Goal: Task Accomplishment & Management: Complete application form

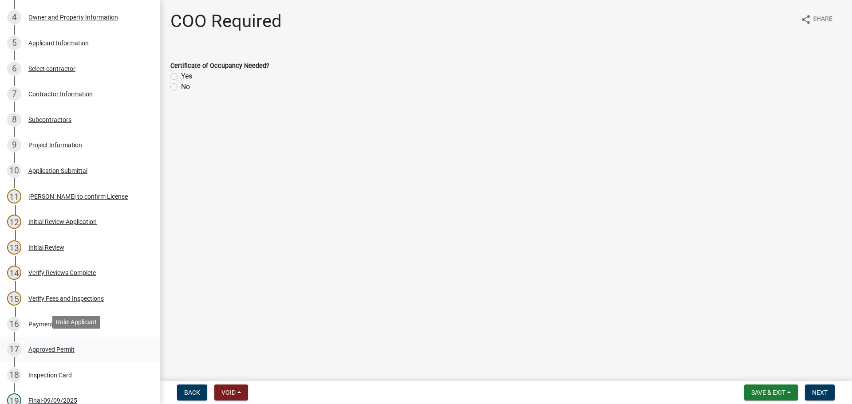
scroll to position [340, 0]
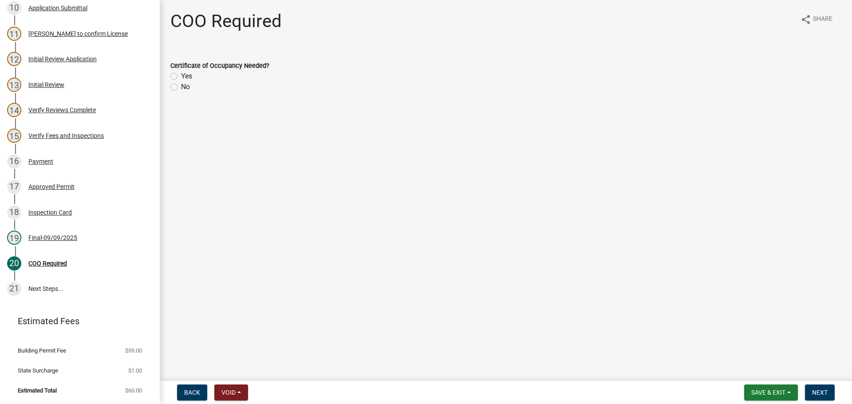
click at [181, 87] on label "No" at bounding box center [185, 87] width 9 height 11
click at [181, 87] on input "No" at bounding box center [184, 85] width 6 height 6
radio input "true"
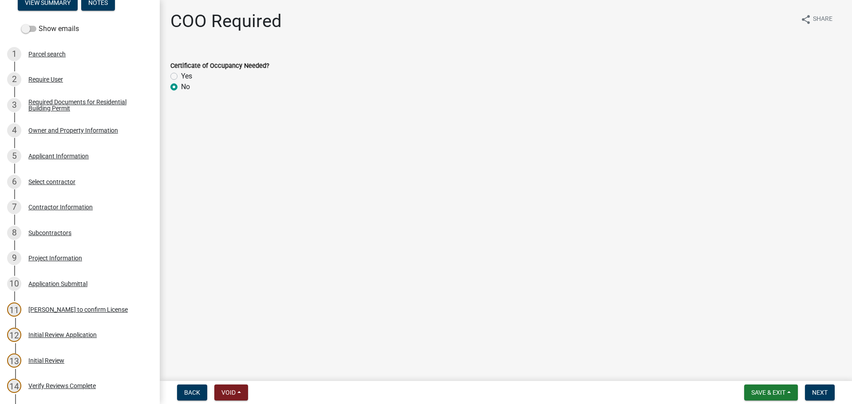
scroll to position [177, 0]
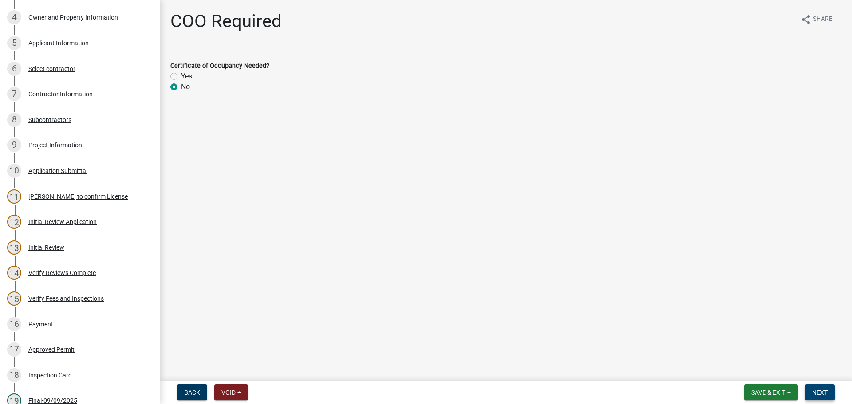
click at [815, 391] on span "Next" at bounding box center [820, 392] width 16 height 7
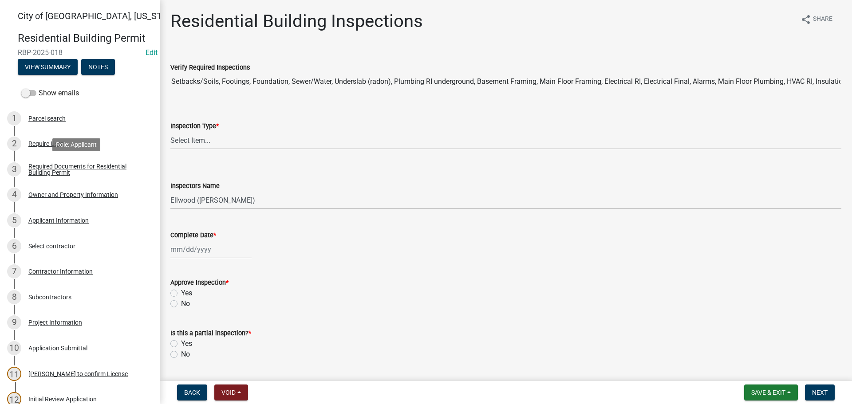
select select "805d55ac-e238-4e04-8f8e-acc067f36c3e"
click at [760, 390] on span "Save & Exit" at bounding box center [768, 392] width 34 height 7
click at [756, 370] on button "Save & Exit" at bounding box center [762, 369] width 71 height 21
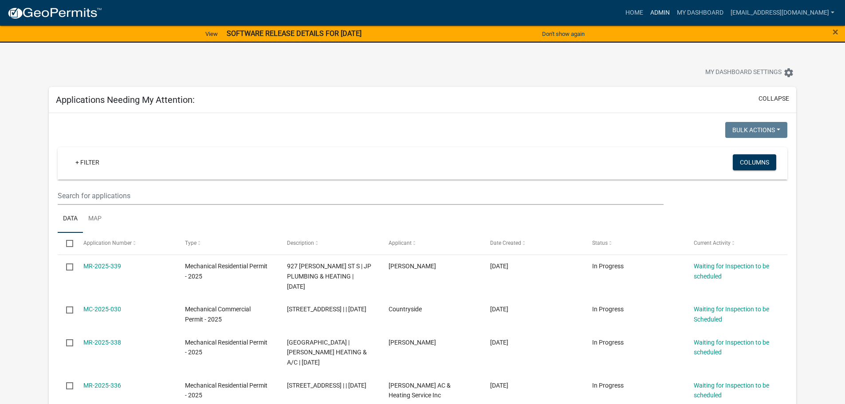
click at [673, 15] on link "Admin" at bounding box center [660, 12] width 27 height 17
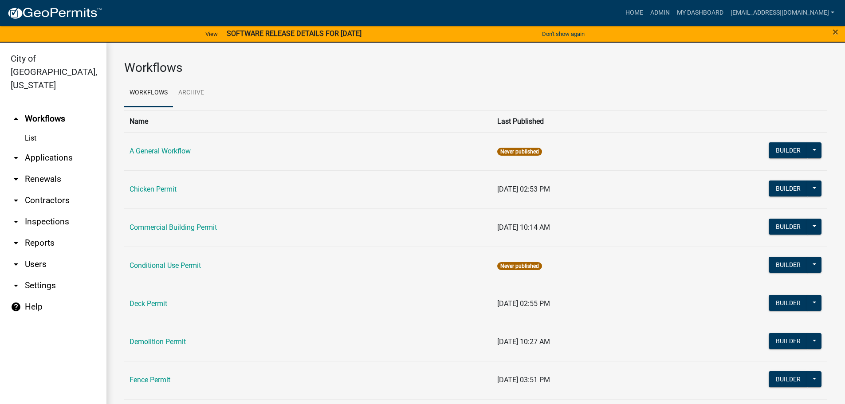
click at [50, 147] on link "arrow_drop_down Applications" at bounding box center [53, 157] width 106 height 21
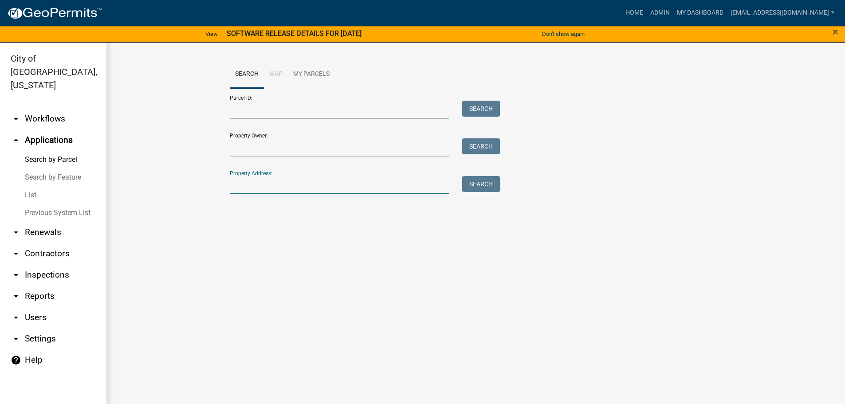
click at [243, 188] on input "Property Address:" at bounding box center [340, 185] width 220 height 18
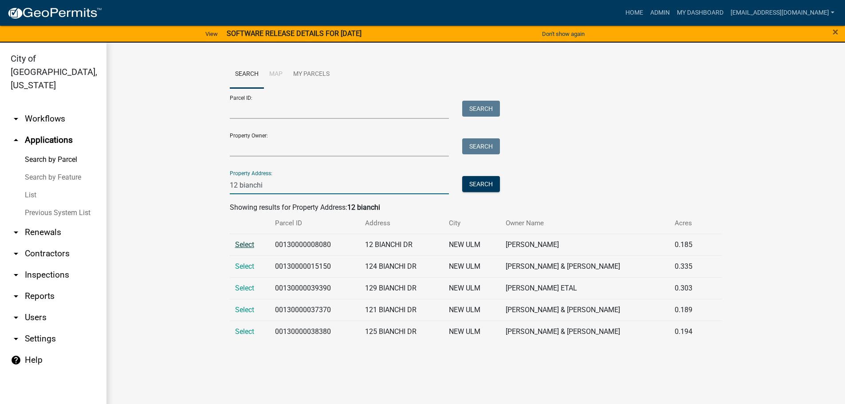
click at [248, 240] on span "Select" at bounding box center [244, 244] width 19 height 8
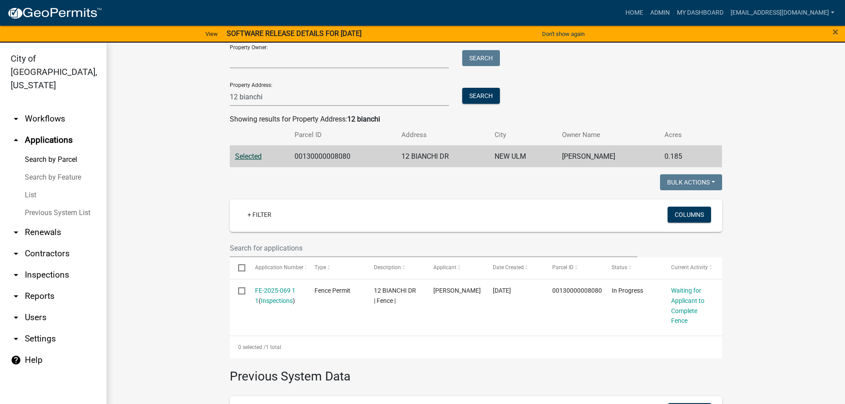
scroll to position [89, 0]
click at [51, 151] on link "Search by Parcel" at bounding box center [53, 160] width 106 height 18
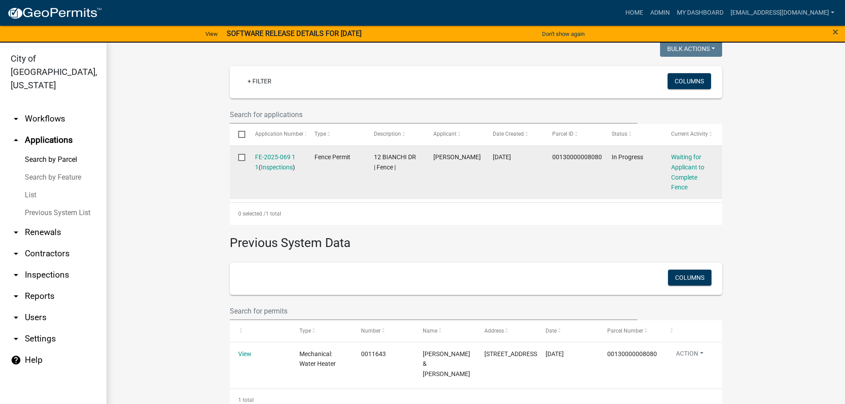
scroll to position [0, 0]
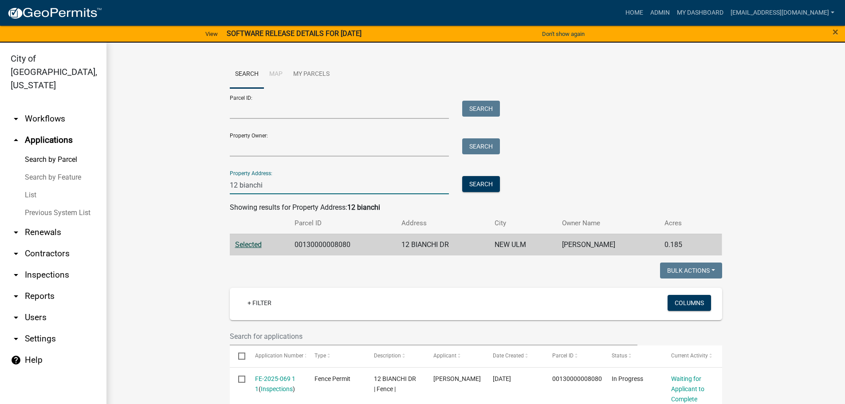
drag, startPoint x: 261, startPoint y: 186, endPoint x: 217, endPoint y: 192, distance: 44.4
click at [217, 192] on wm-workflow-application-search-view "Search Map My Parcels Parcel ID: Search Property Owner: Search Property Address…" at bounding box center [475, 346] width 703 height 573
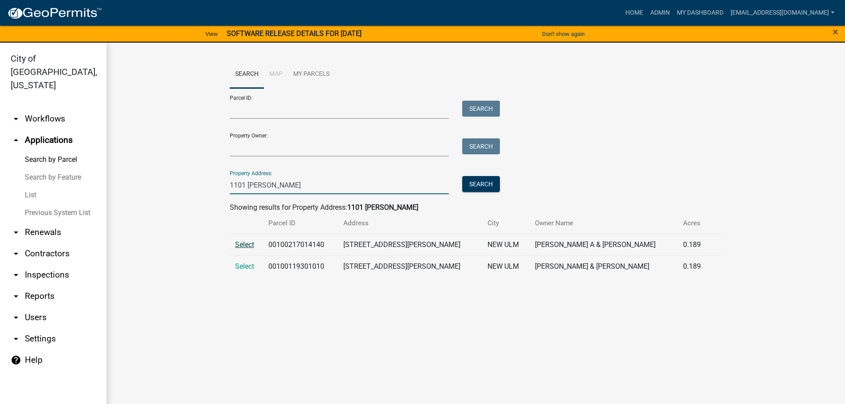
type input "1101 [PERSON_NAME]"
click at [250, 248] on span "Select" at bounding box center [244, 244] width 19 height 8
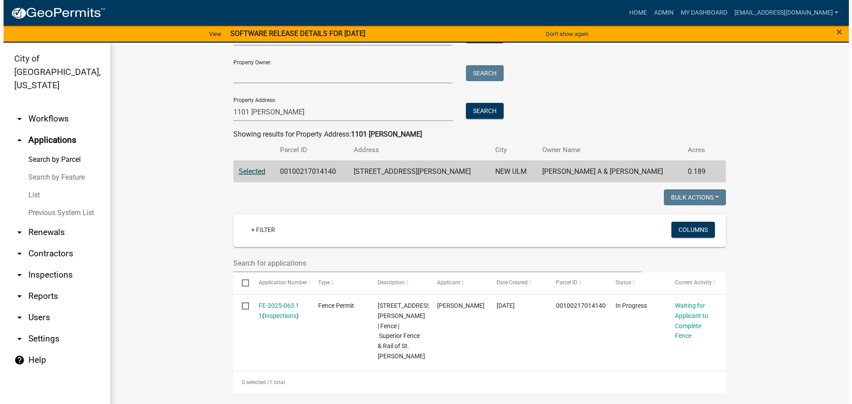
scroll to position [89, 0]
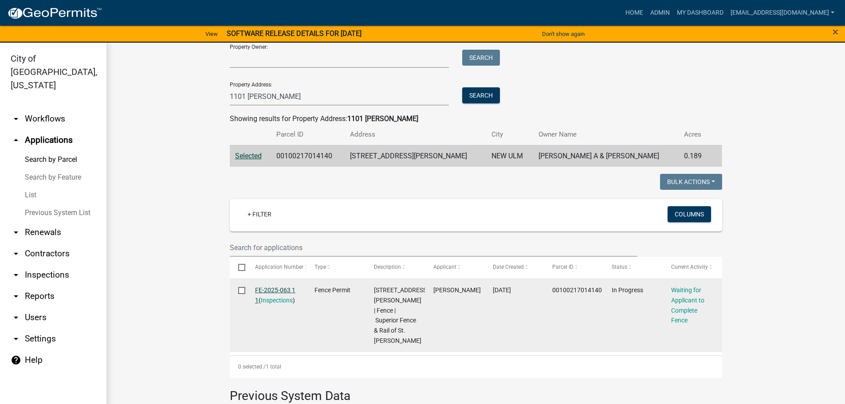
click at [274, 290] on link "FE-2025-063 1 1" at bounding box center [275, 295] width 40 height 17
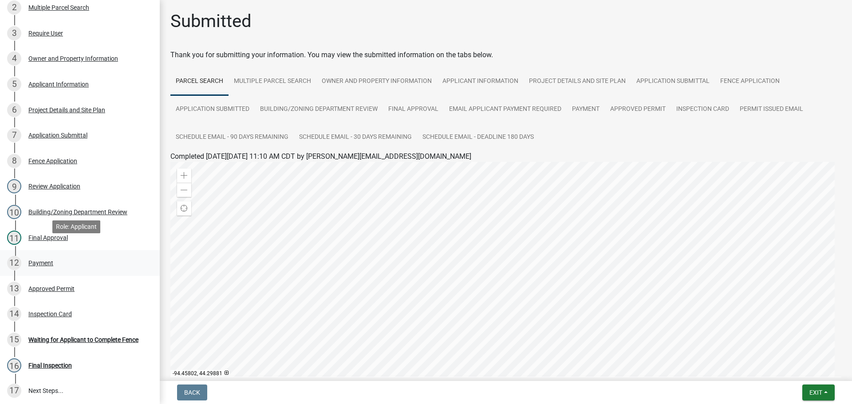
scroll to position [130, 0]
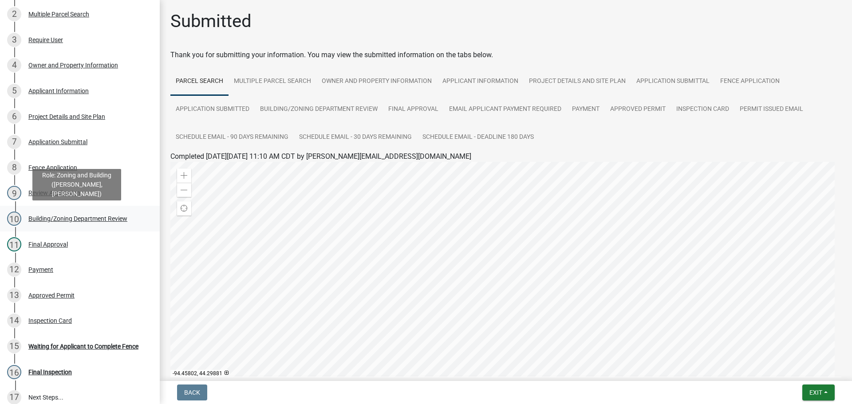
click at [89, 219] on div "Building/Zoning Department Review" at bounding box center [77, 219] width 99 height 6
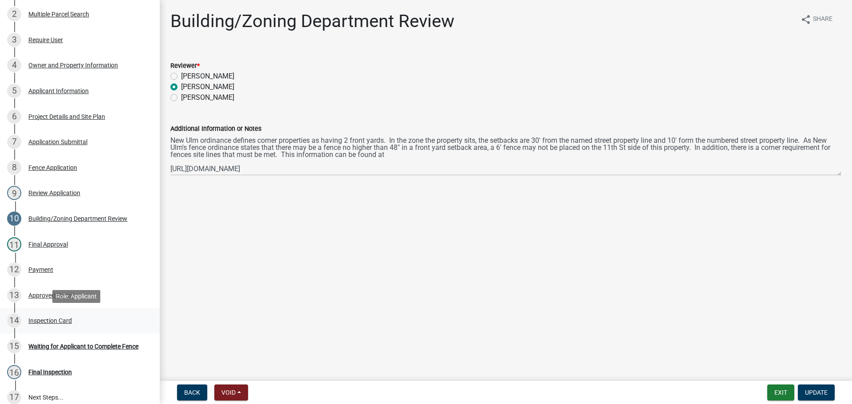
click at [50, 323] on div "Inspection Card" at bounding box center [49, 321] width 43 height 6
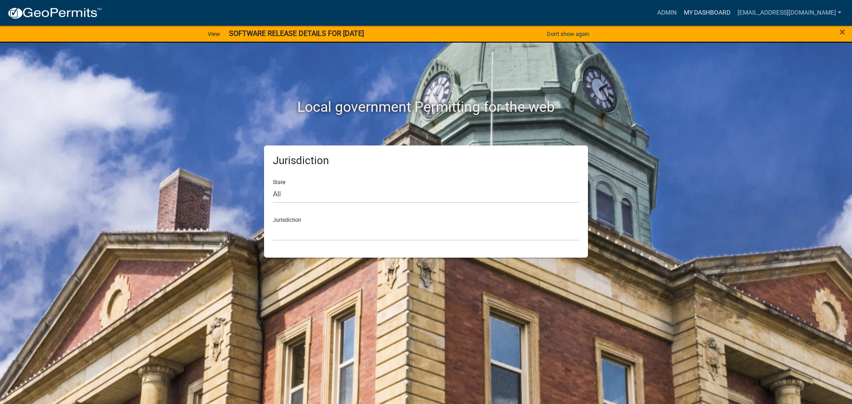
click at [725, 12] on link "My Dashboard" at bounding box center [707, 12] width 54 height 17
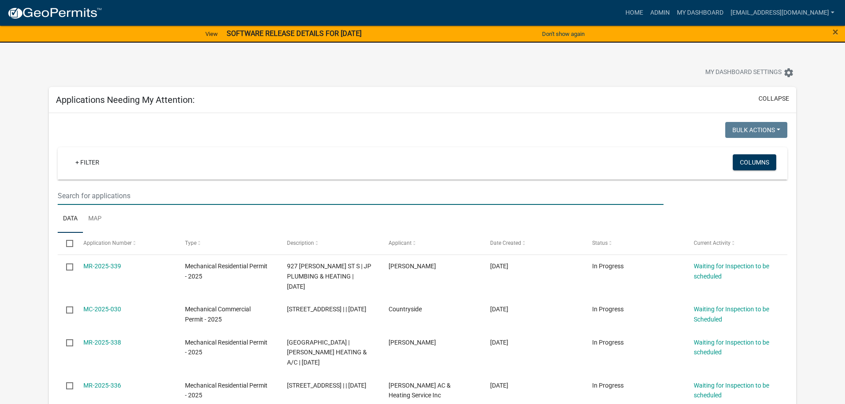
click at [75, 197] on input "text" at bounding box center [361, 196] width 606 height 18
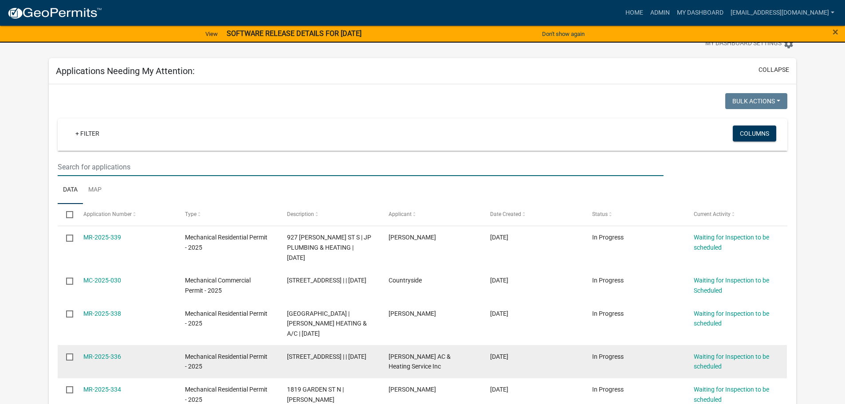
scroll to position [89, 0]
